Goal: Information Seeking & Learning: Compare options

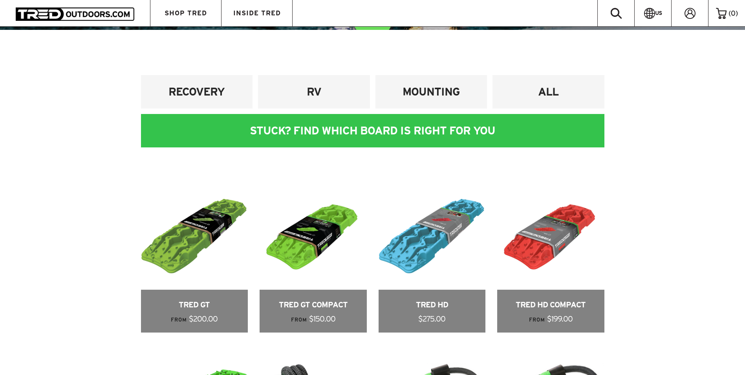
scroll to position [471, 0]
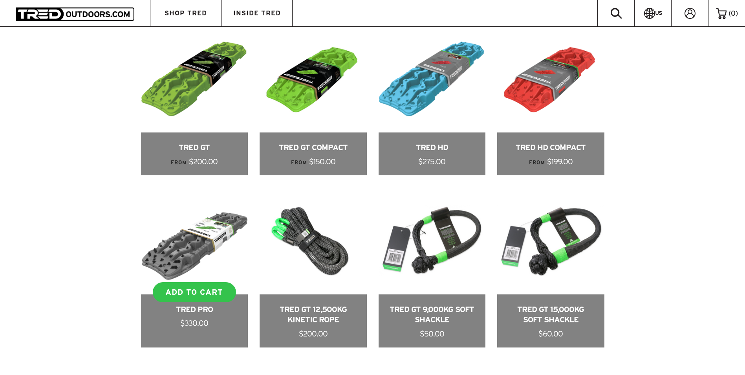
click at [161, 260] on link at bounding box center [194, 267] width 107 height 160
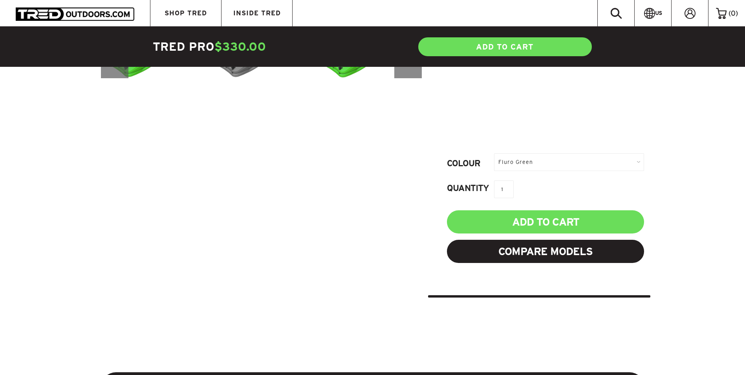
scroll to position [353, 0]
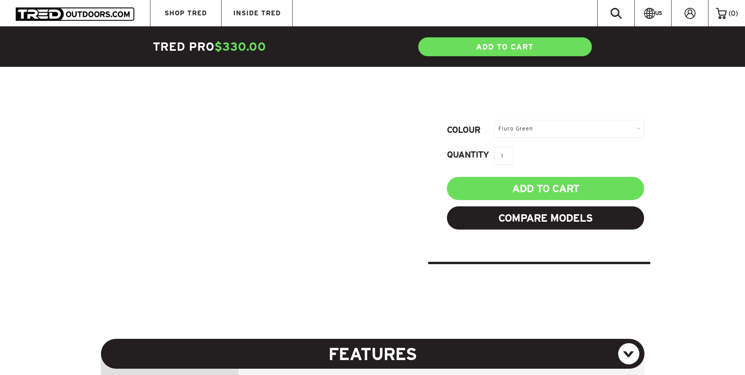
click at [542, 130] on div "Fluro Green" at bounding box center [569, 129] width 150 height 18
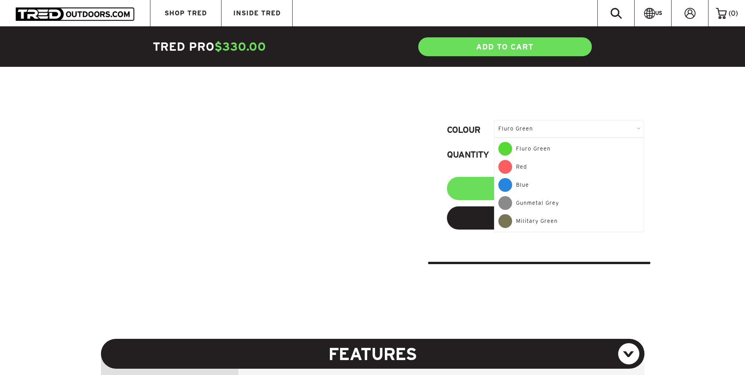
click at [542, 130] on div "Fluro Green" at bounding box center [569, 129] width 150 height 18
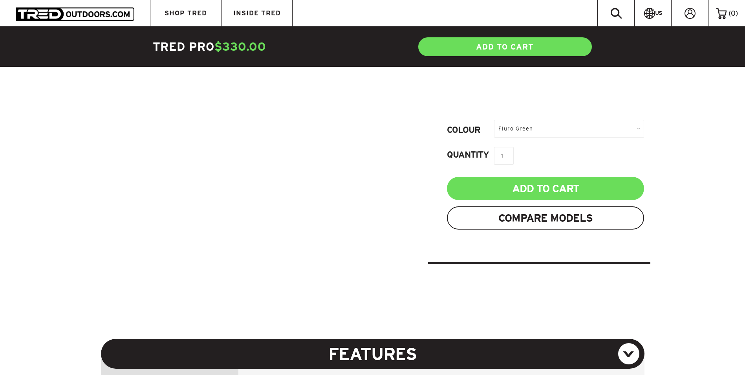
click at [524, 218] on link "Compare Models" at bounding box center [545, 217] width 197 height 23
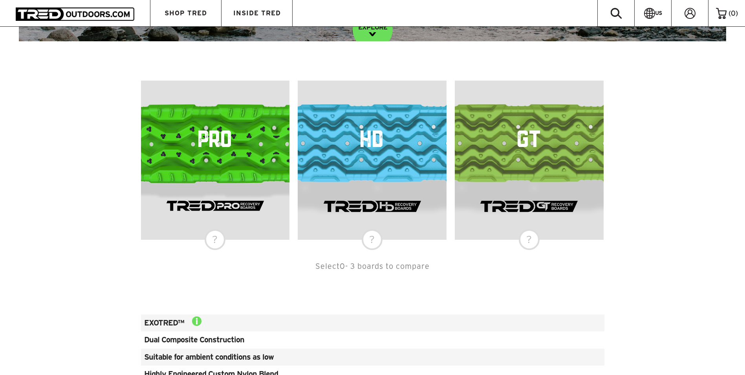
scroll to position [236, 0]
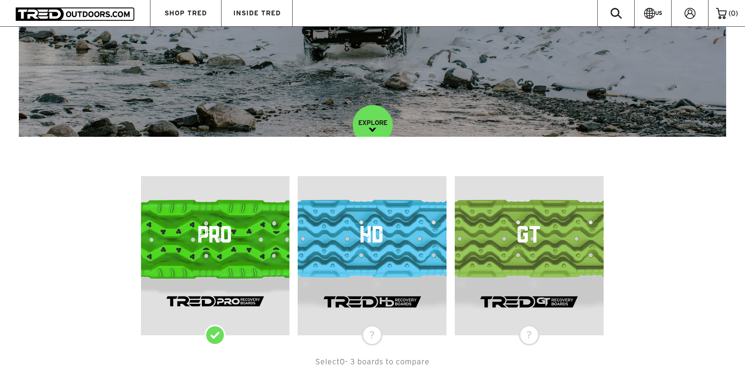
click at [218, 328] on div "PRO" at bounding box center [215, 255] width 149 height 159
click at [366, 333] on div "HD" at bounding box center [372, 255] width 149 height 159
click at [529, 333] on div "GT" at bounding box center [529, 255] width 149 height 159
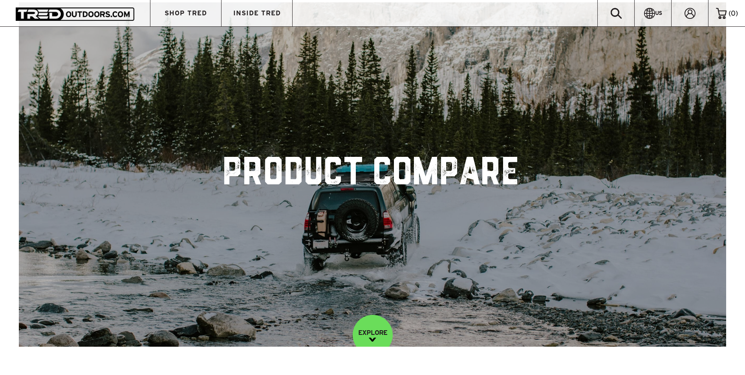
scroll to position [0, 0]
